Goal: Task Accomplishment & Management: Manage account settings

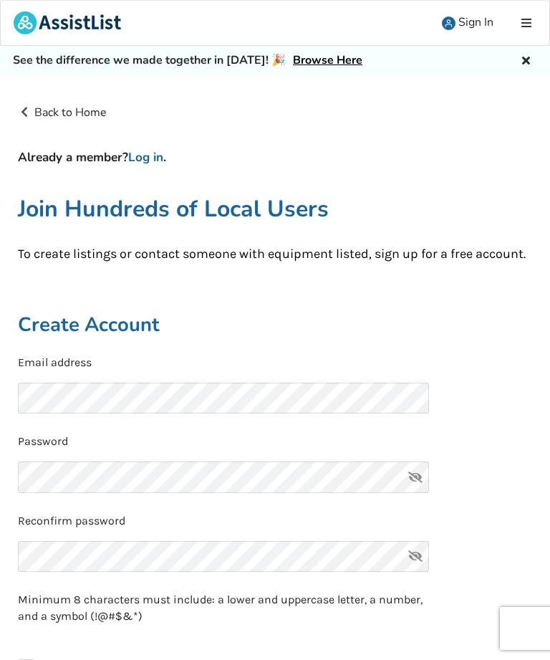
click at [155, 153] on link "Log in" at bounding box center [145, 157] width 35 height 16
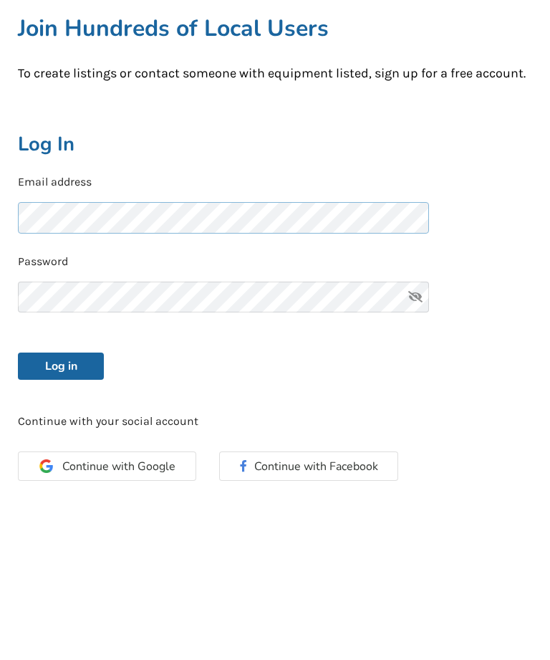
click at [61, 525] on button "Log in" at bounding box center [61, 538] width 86 height 27
click at [85, 525] on button "Log in" at bounding box center [61, 538] width 86 height 27
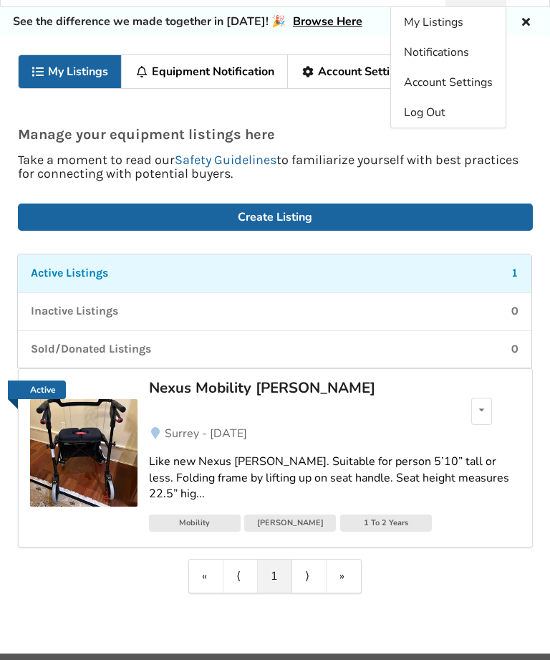
scroll to position [34, 0]
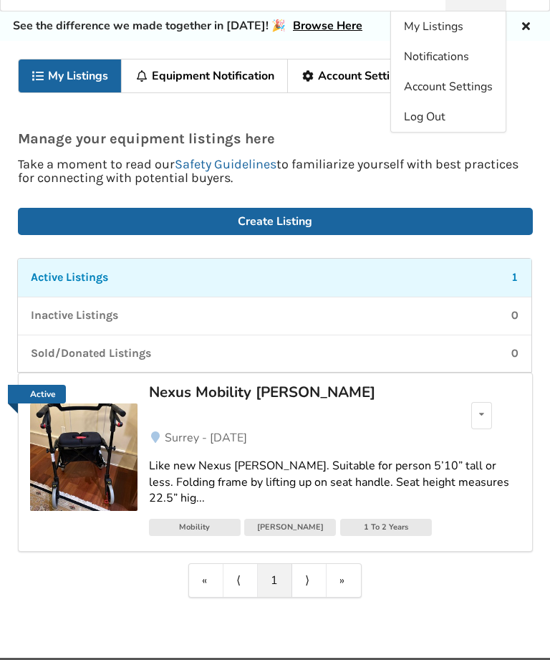
click at [444, 274] on div "Active Listings 1" at bounding box center [275, 277] width 488 height 16
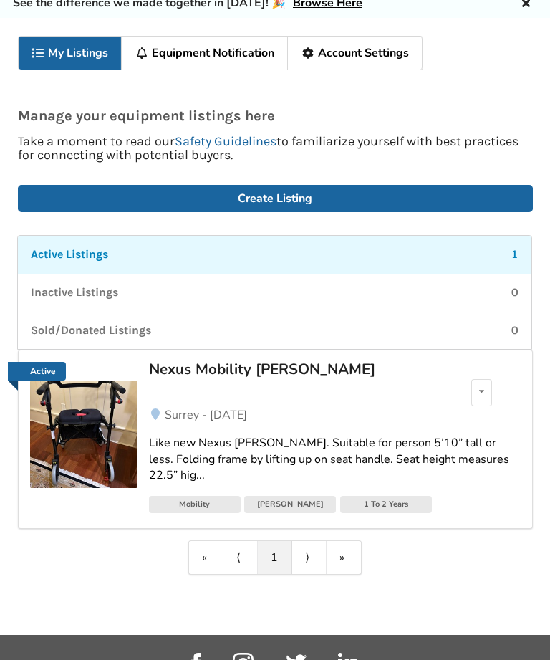
scroll to position [57, 0]
click at [481, 387] on icon at bounding box center [481, 391] width 5 height 9
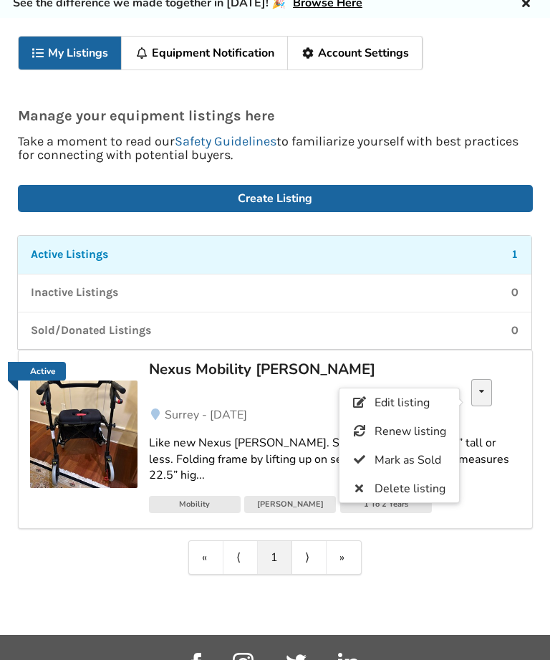
click at [407, 456] on span "Mark as Sold" at bounding box center [407, 460] width 67 height 16
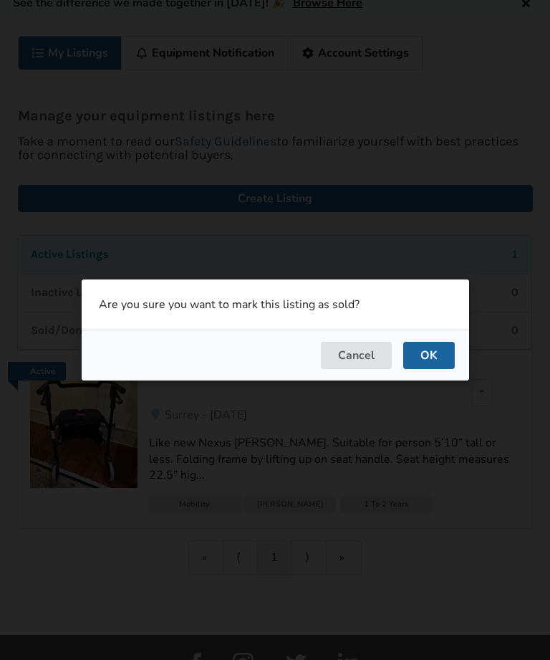
click at [438, 369] on button "OK" at bounding box center [429, 355] width 52 height 27
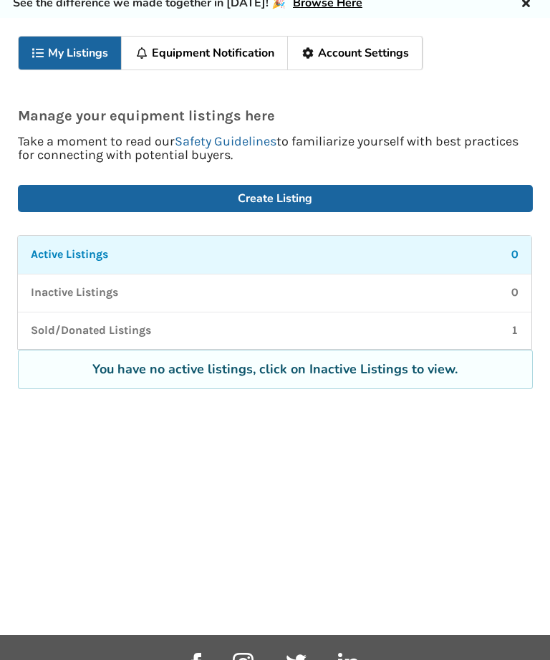
click at [341, 198] on link "Create Listing" at bounding box center [275, 198] width 515 height 27
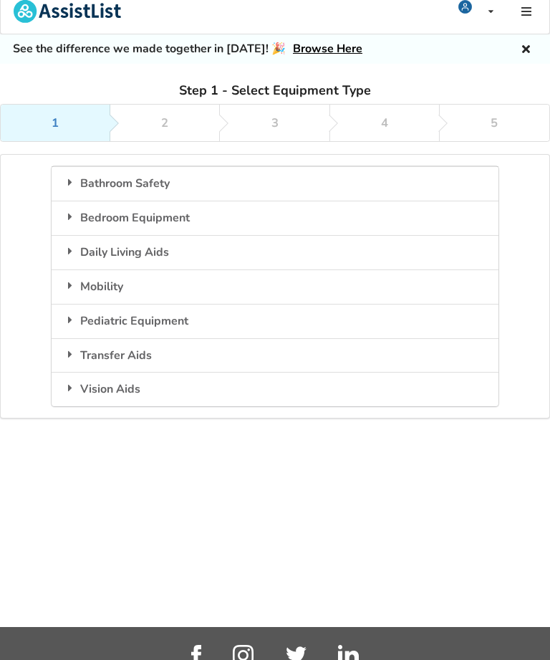
scroll to position [12, 0]
